Goal: Task Accomplishment & Management: Manage account settings

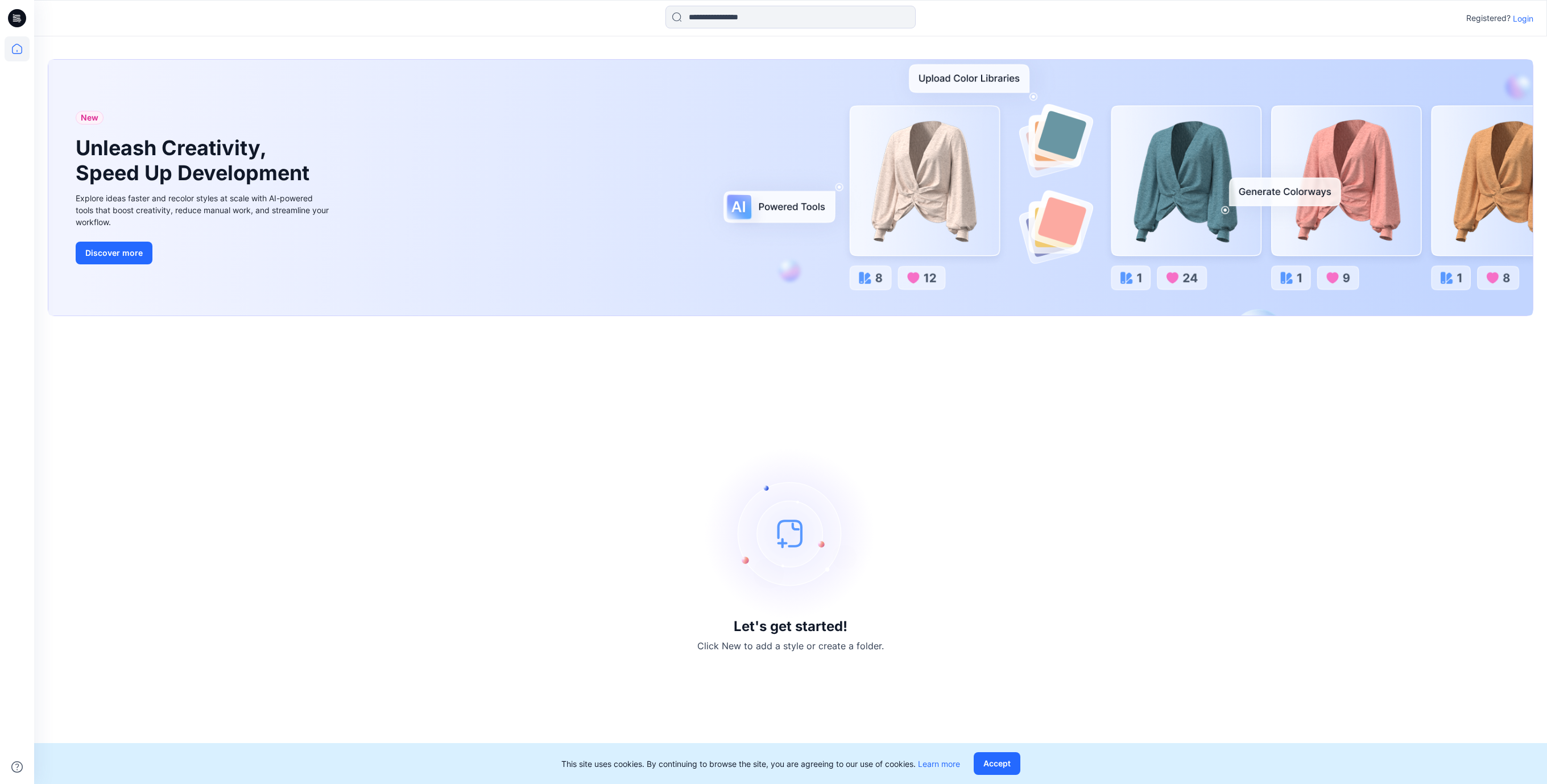
click at [10, 11] on icon at bounding box center [17, 18] width 18 height 36
click at [12, 17] on icon at bounding box center [17, 18] width 18 height 18
click at [700, 429] on div "Let's get started! Click New to add a style or create a folder." at bounding box center [790, 550] width 1486 height 440
click at [1523, 23] on p "Login" at bounding box center [1523, 18] width 20 height 12
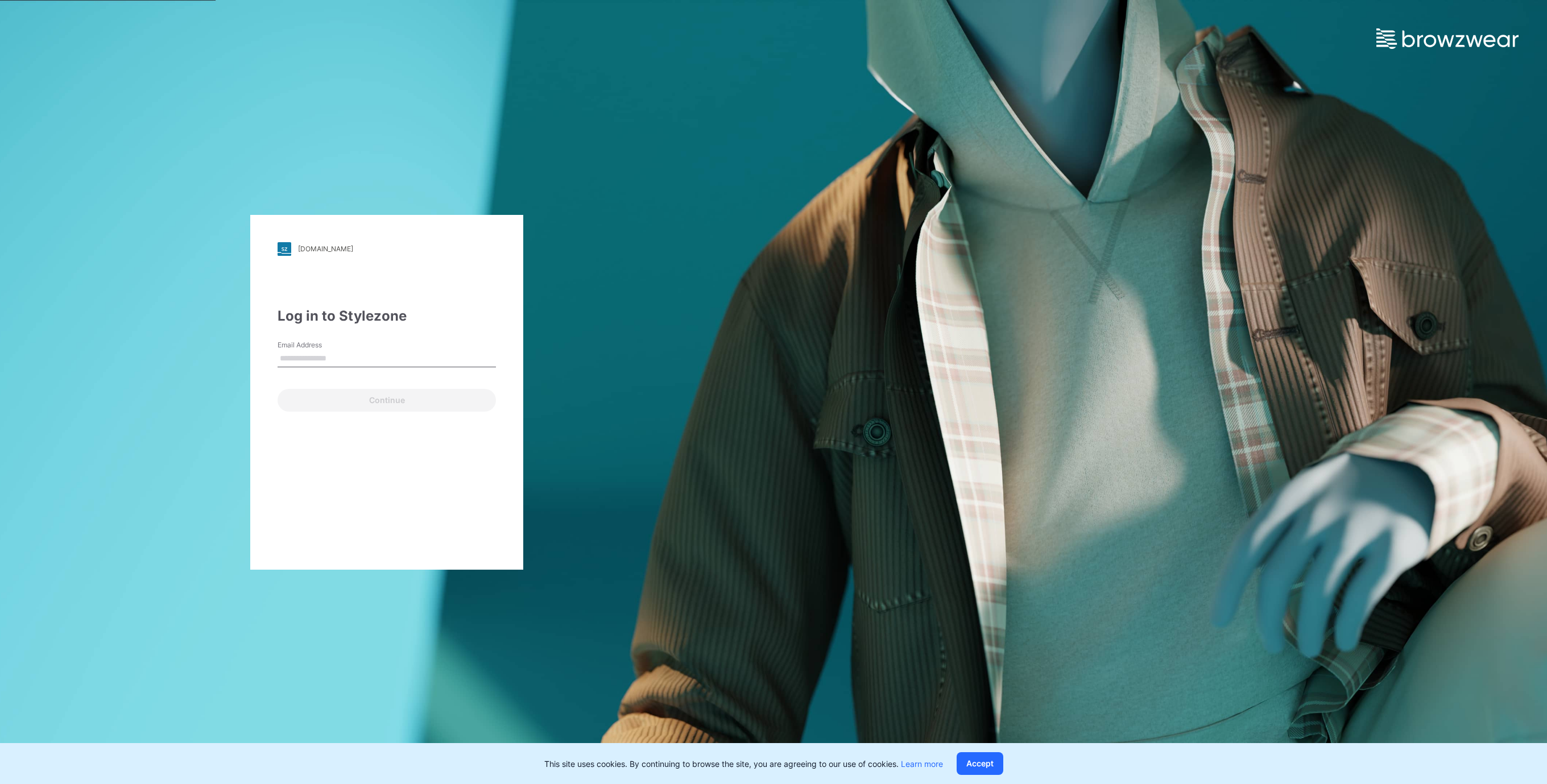
click at [298, 360] on input "Email Address" at bounding box center [387, 359] width 218 height 17
type input "**********"
click at [334, 400] on button "Continue" at bounding box center [387, 400] width 218 height 23
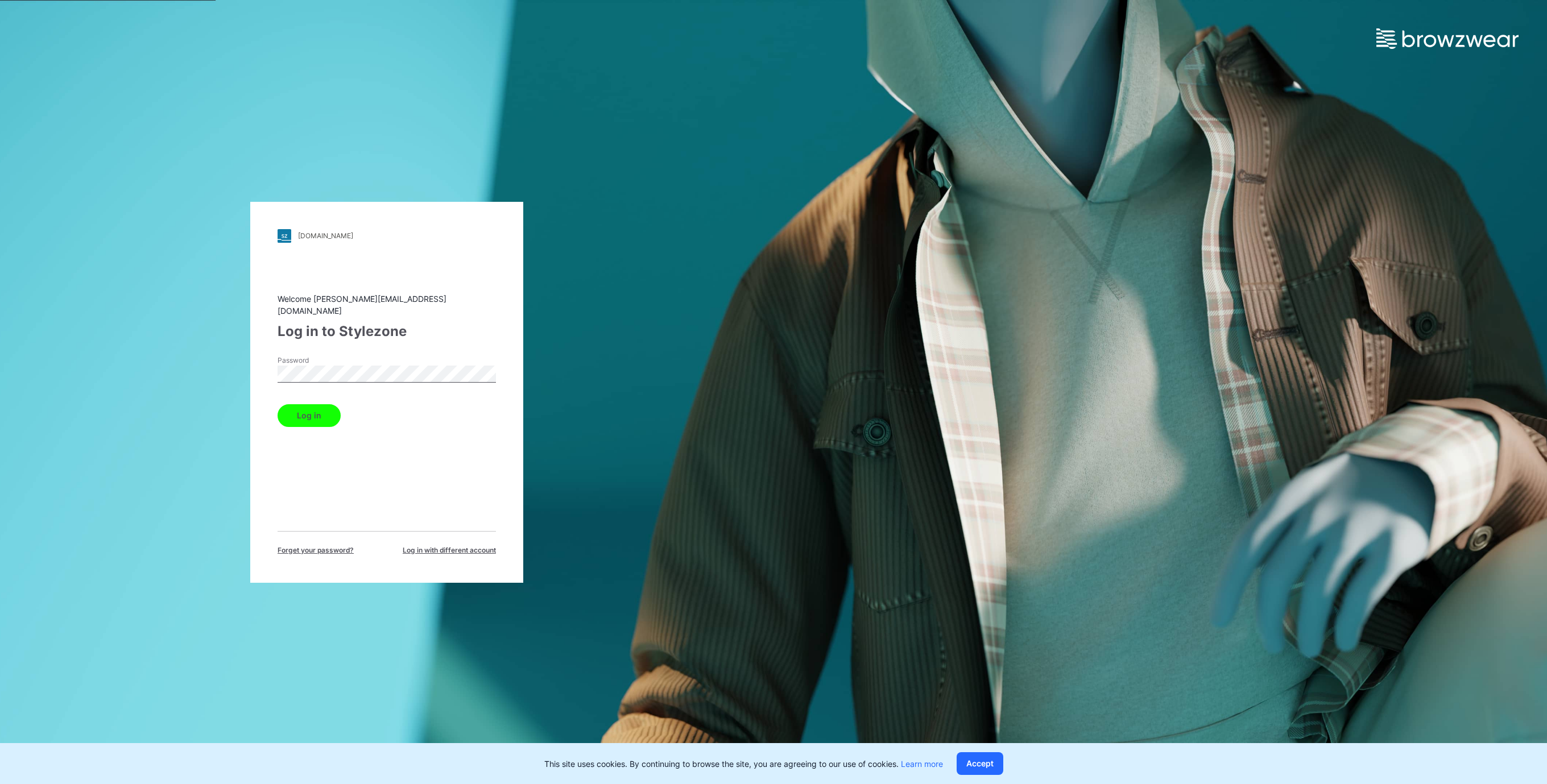
click at [325, 415] on button "Log in" at bounding box center [309, 415] width 63 height 23
